Goal: Transaction & Acquisition: Obtain resource

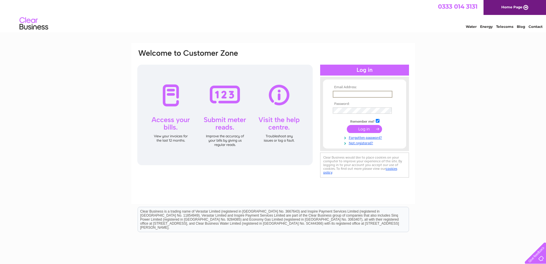
type input "[EMAIL_ADDRESS][DOMAIN_NAME]"
click at [361, 126] on input "submit" at bounding box center [364, 128] width 35 height 8
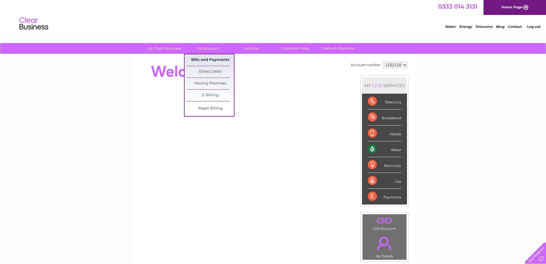
click at [213, 60] on link "Bills and Payments" at bounding box center [210, 59] width 47 height 11
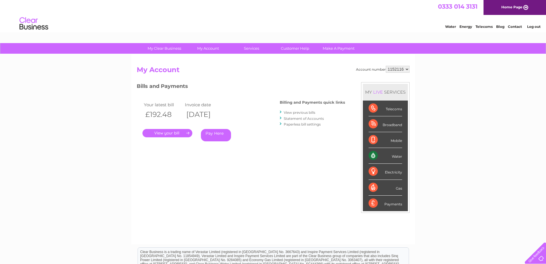
click at [171, 132] on link "." at bounding box center [168, 133] width 50 height 8
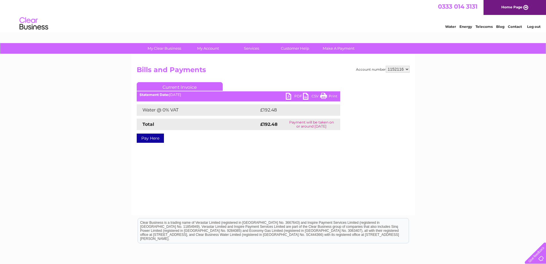
click at [296, 96] on link "PDF" at bounding box center [294, 97] width 17 height 8
